Goal: Find contact information: Find contact information

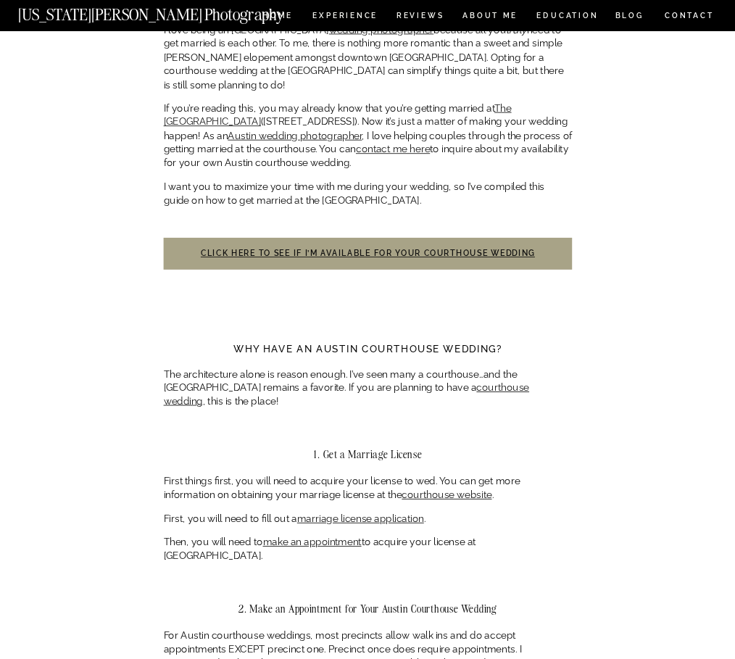
scroll to position [435, 0]
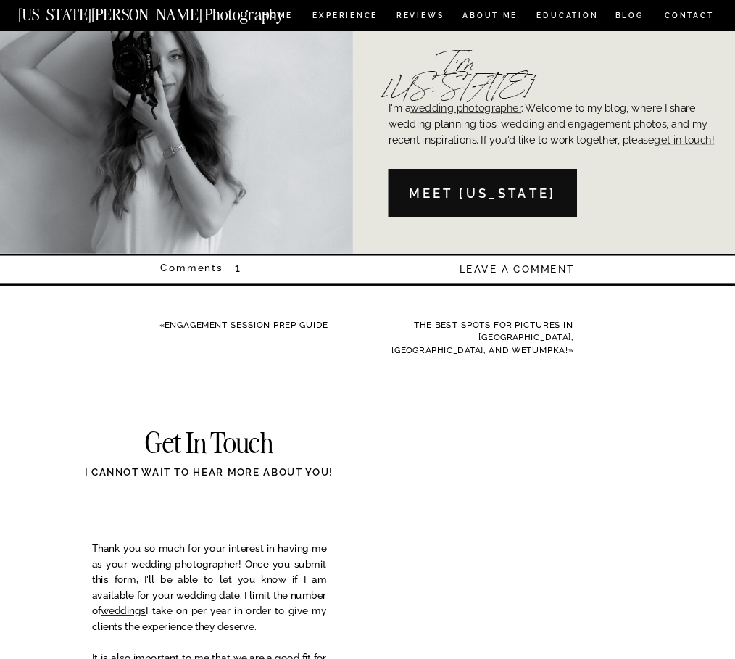
scroll to position [3699, 0]
